Goal: Navigation & Orientation: Find specific page/section

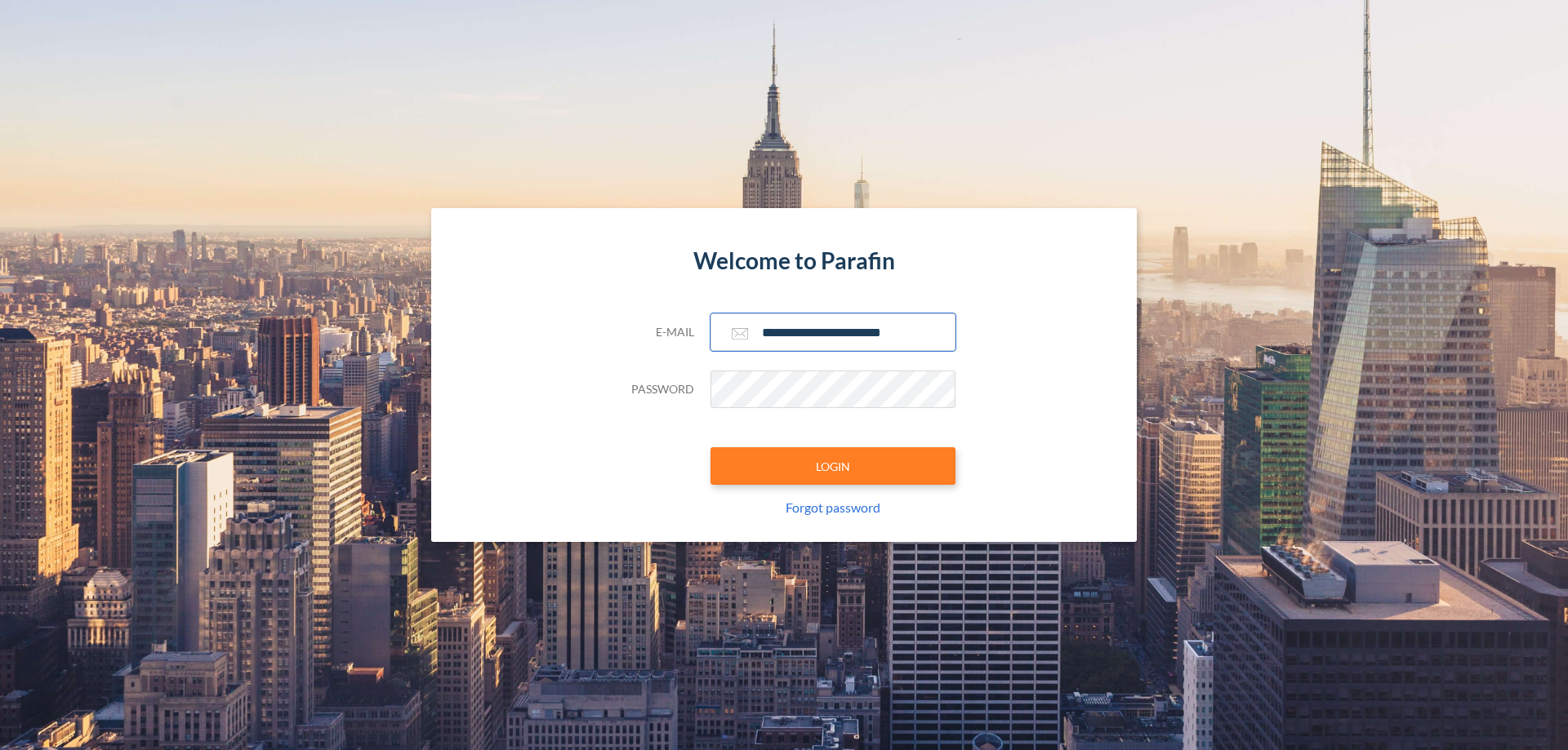
type input "**********"
click at [832, 466] on button "LOGIN" at bounding box center [832, 466] width 245 height 37
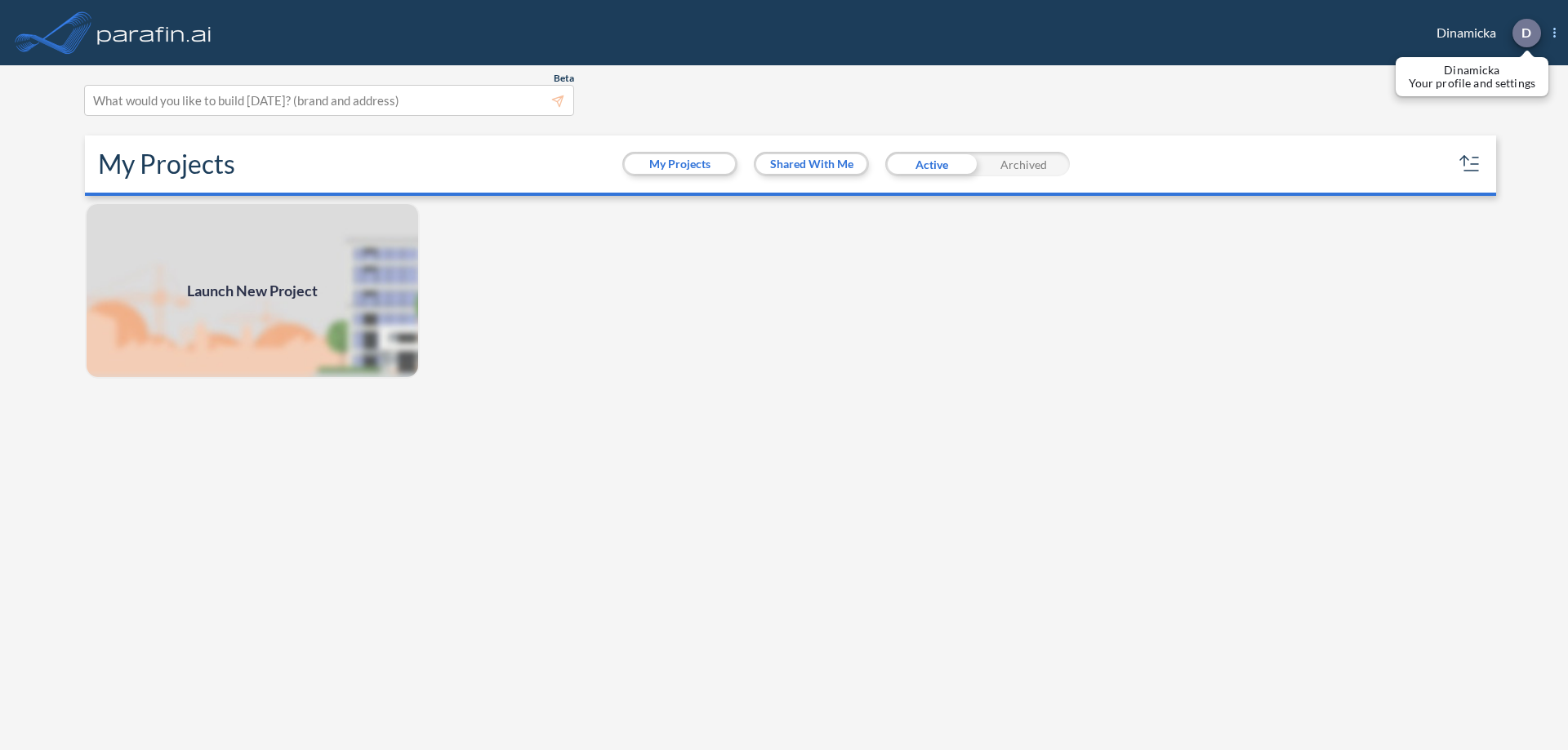
click at [1525, 33] on p "D" at bounding box center [1525, 33] width 10 height 15
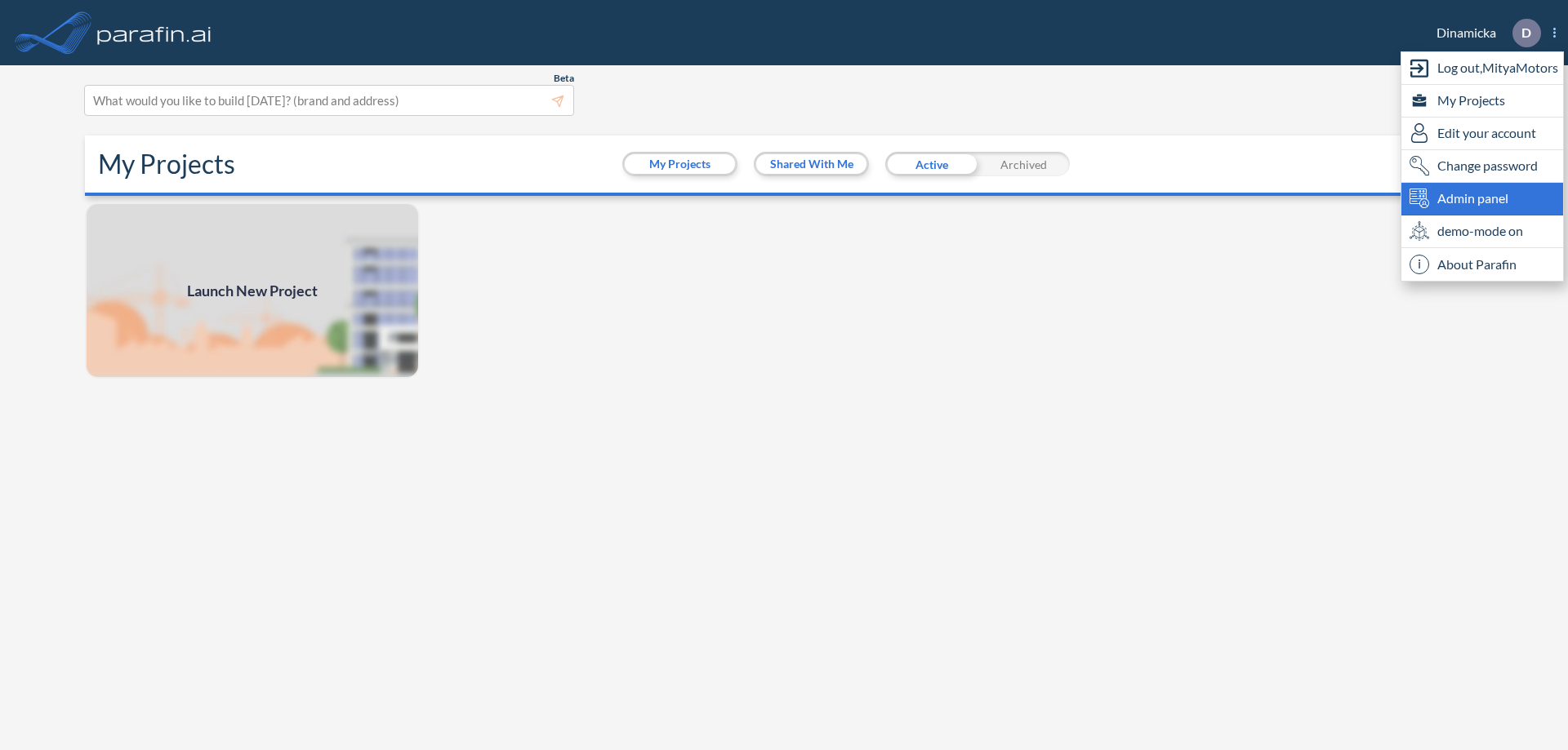
click at [1481, 199] on span "Admin panel" at bounding box center [1472, 198] width 71 height 19
